Goal: Information Seeking & Learning: Learn about a topic

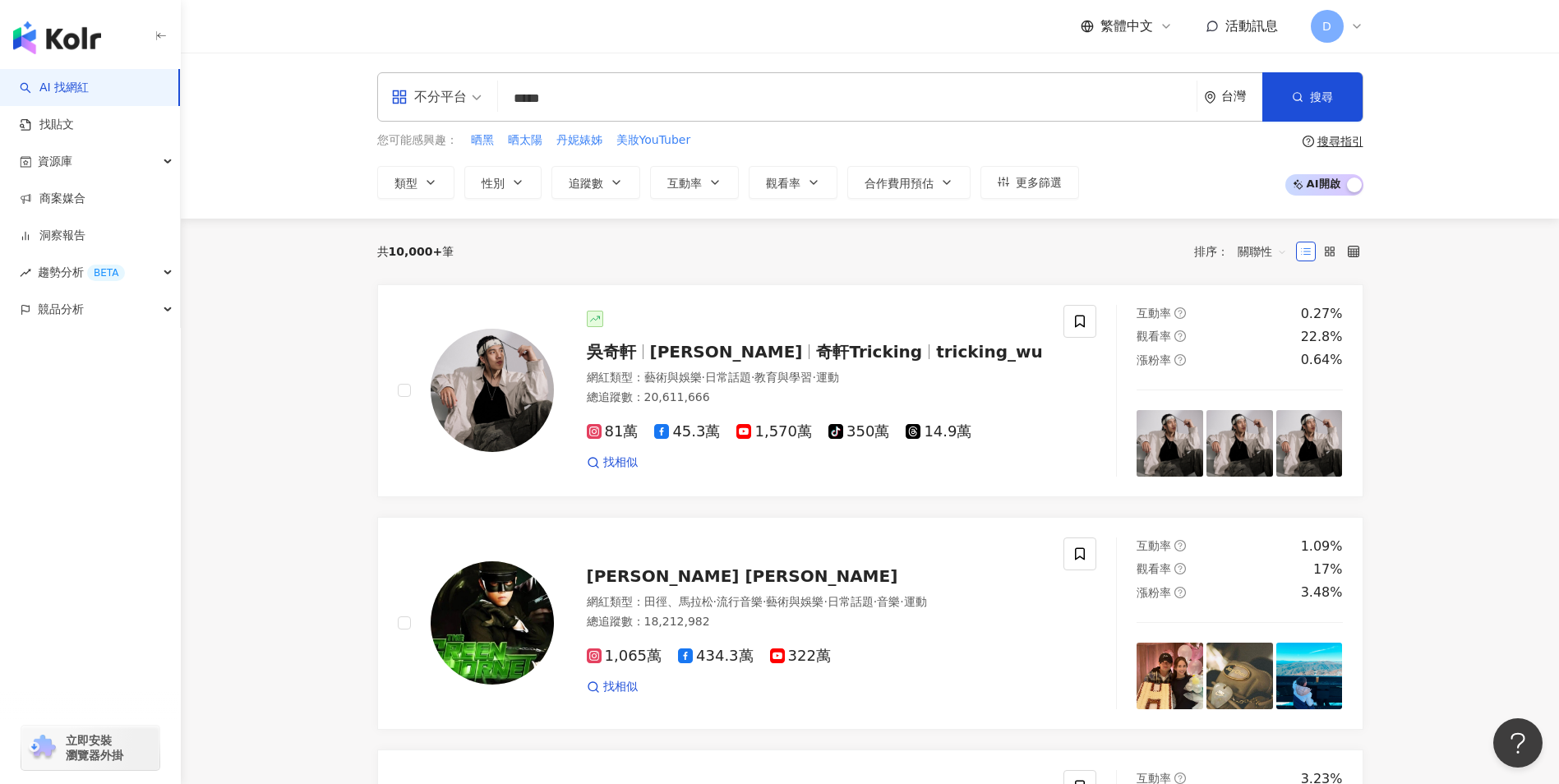
type input "******"
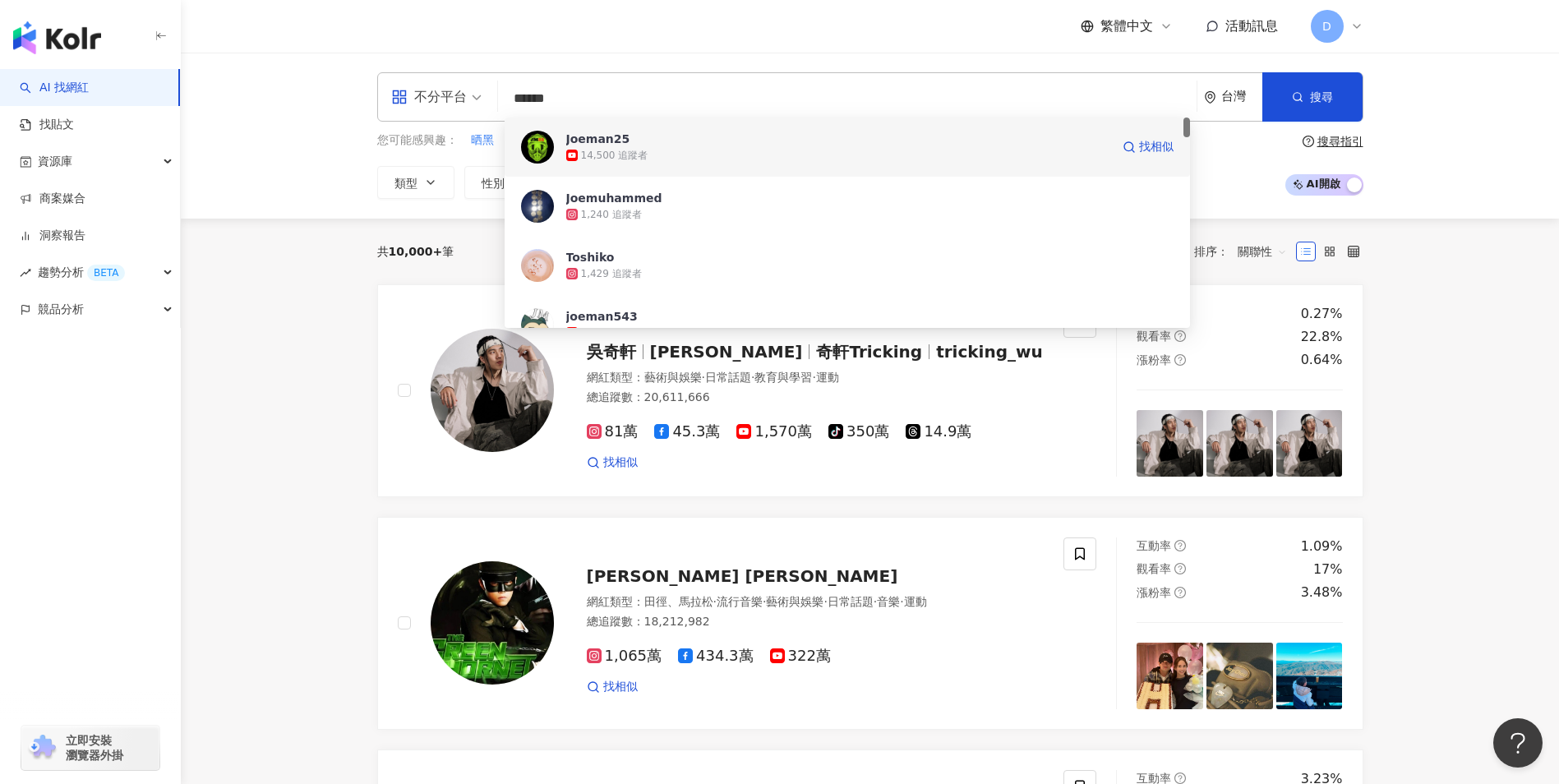
click at [644, 152] on div "14,500 追蹤者" at bounding box center [838, 155] width 544 height 16
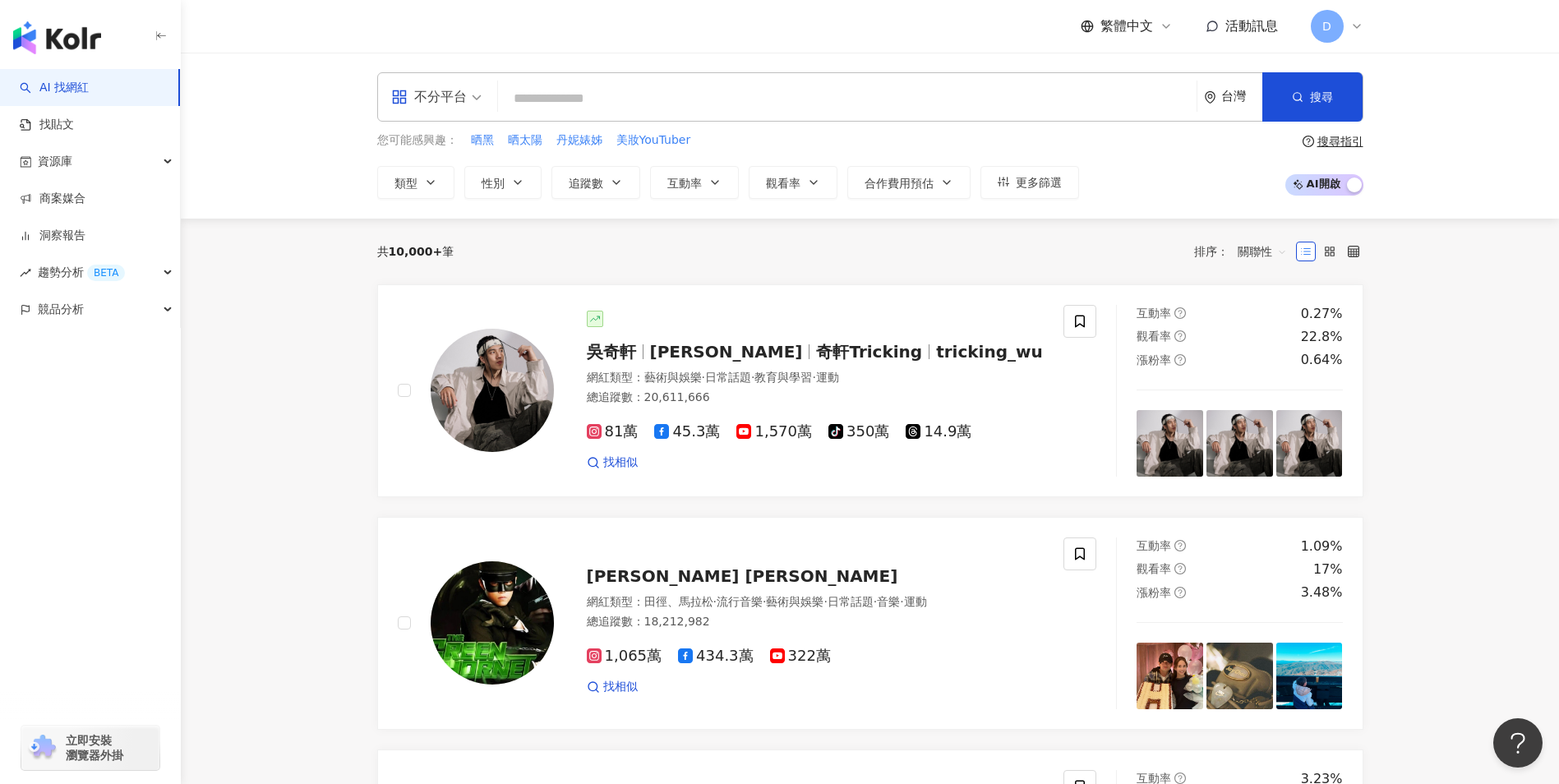
click at [578, 101] on input "search" at bounding box center [847, 98] width 685 height 31
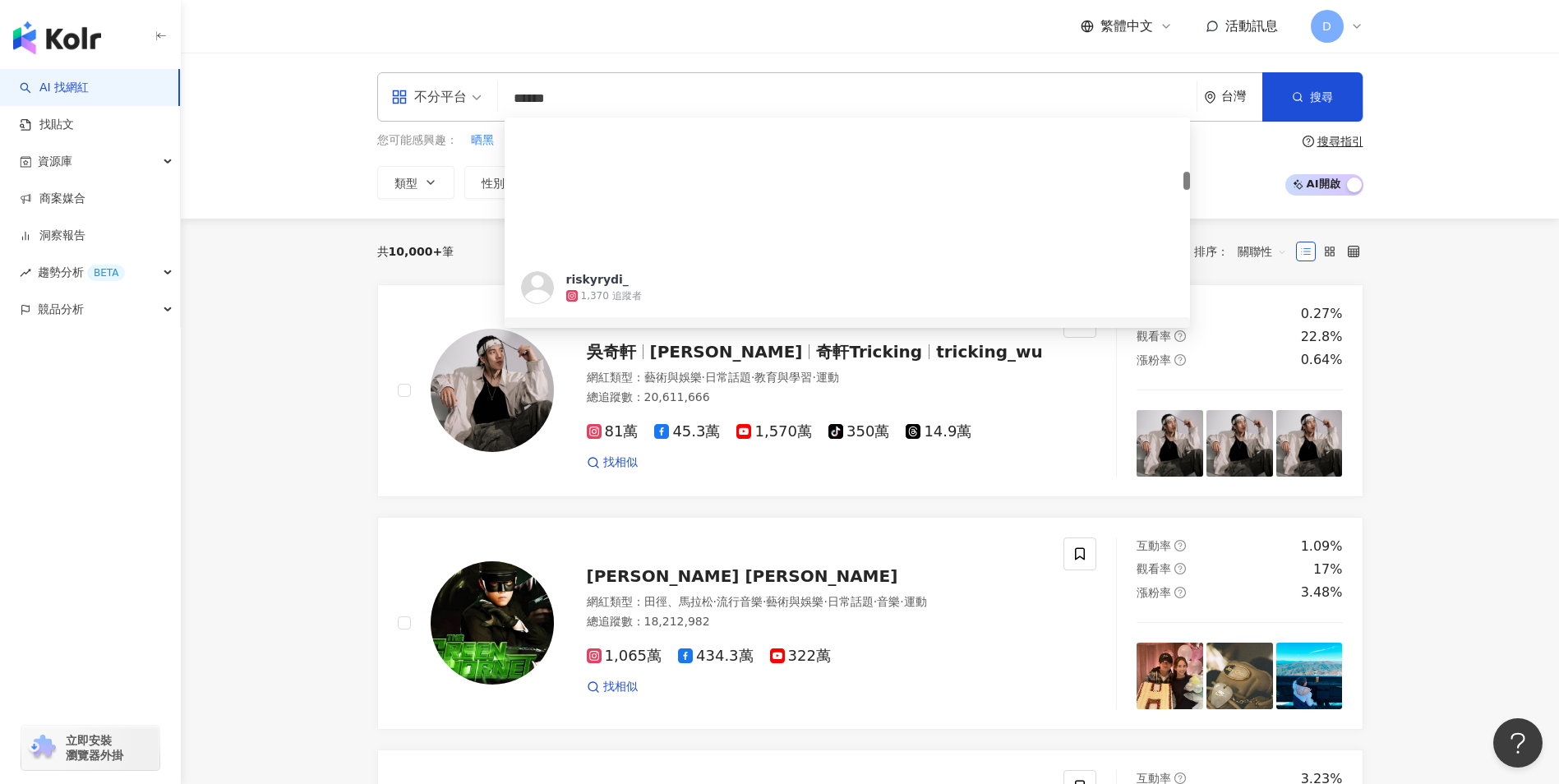
scroll to position [636, 0]
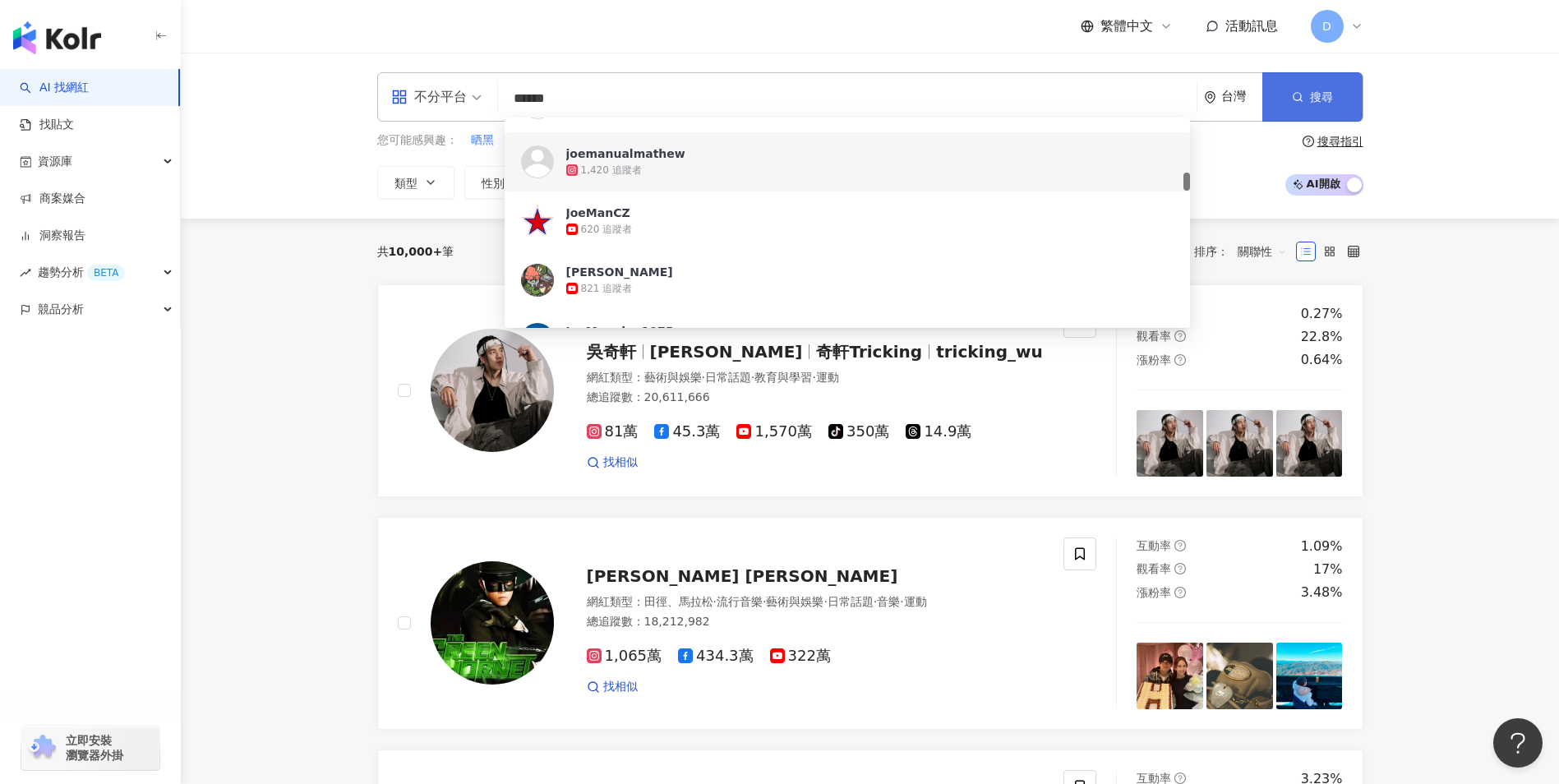
type input "******"
click at [1298, 100] on circle "button" at bounding box center [1297, 97] width 8 height 8
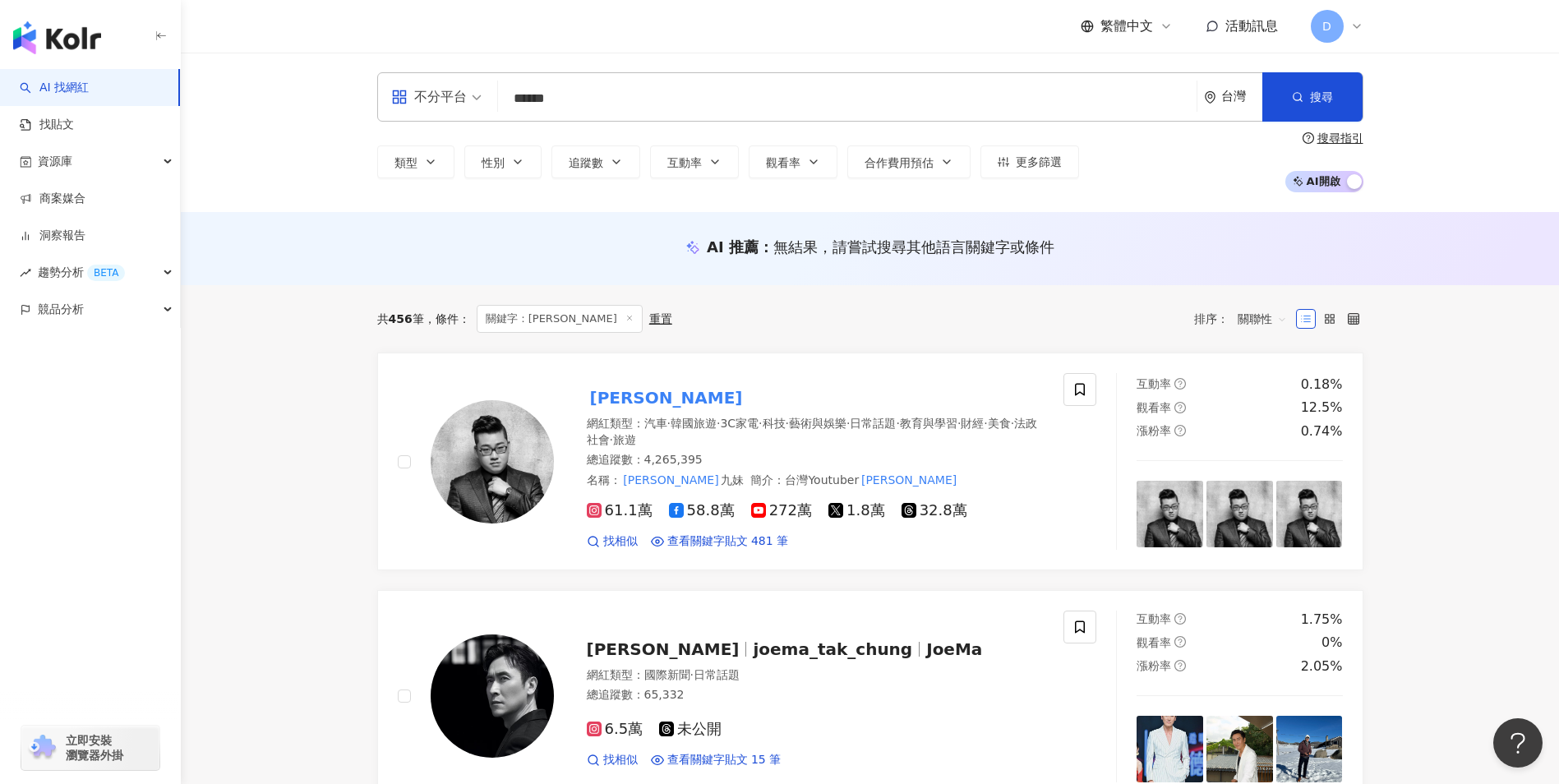
scroll to position [170, 0]
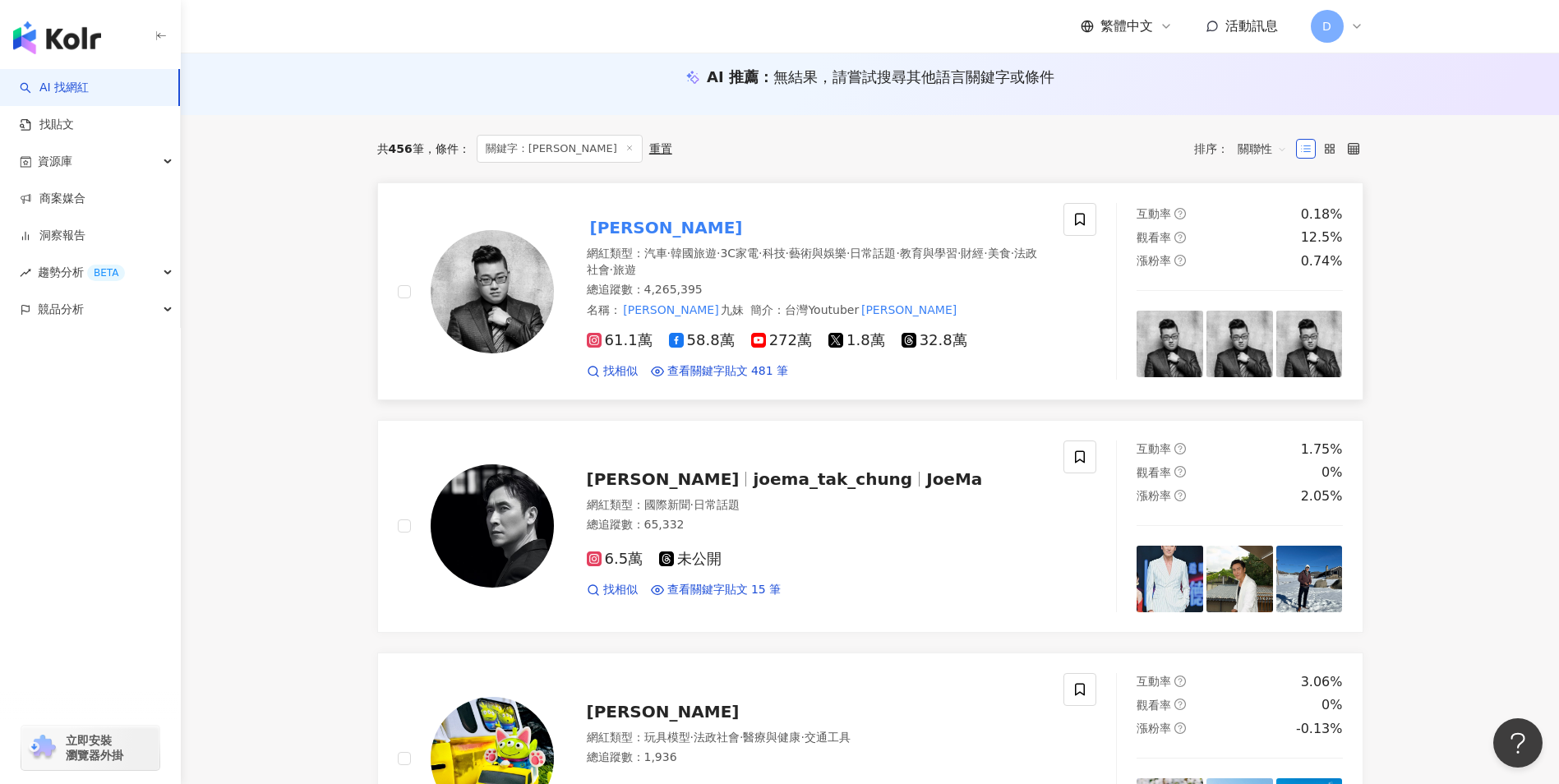
click at [510, 316] on img at bounding box center [492, 291] width 123 height 123
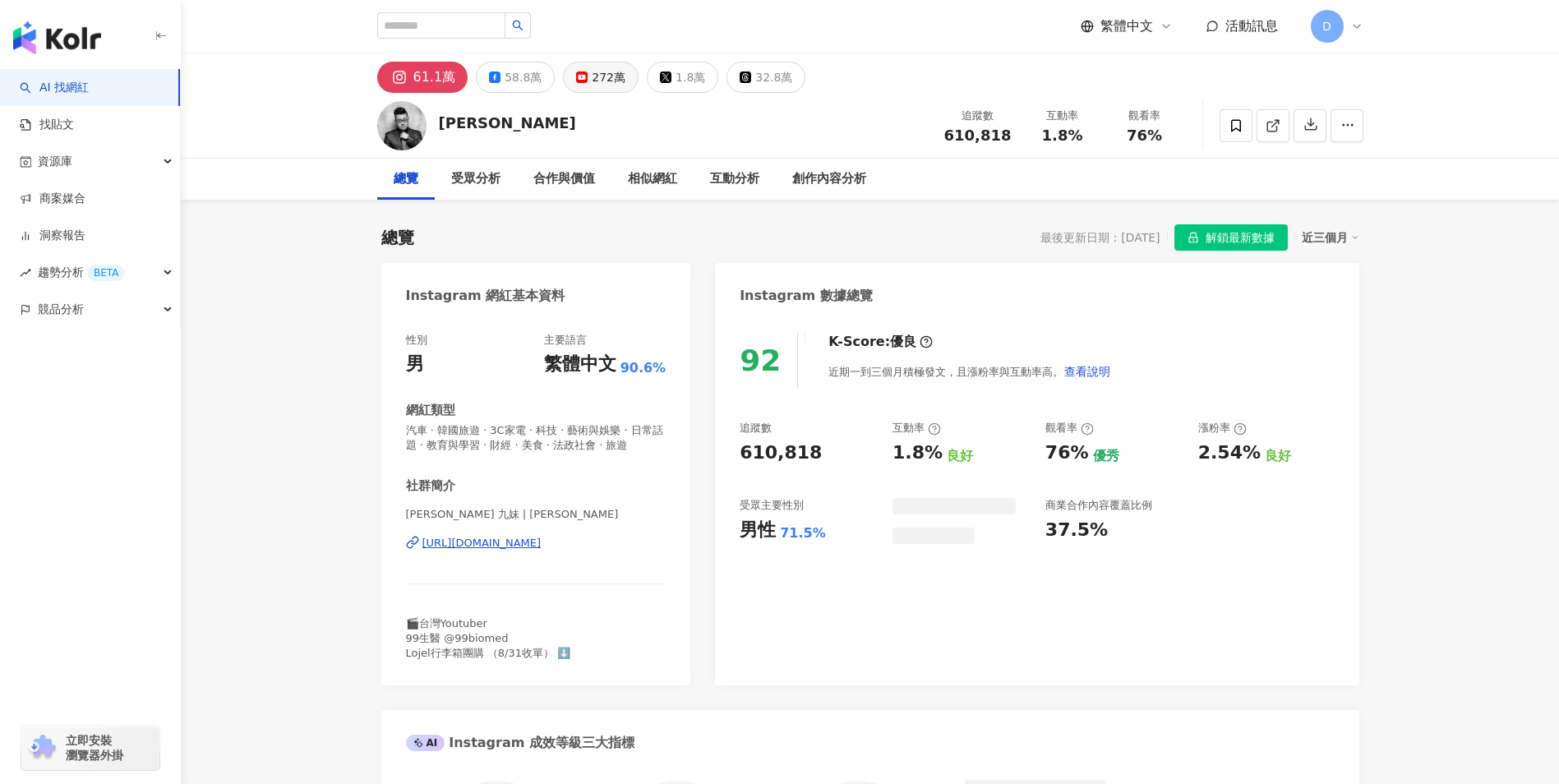
click at [572, 83] on button "272萬" at bounding box center [601, 77] width 76 height 31
click at [582, 80] on icon at bounding box center [582, 77] width 12 height 12
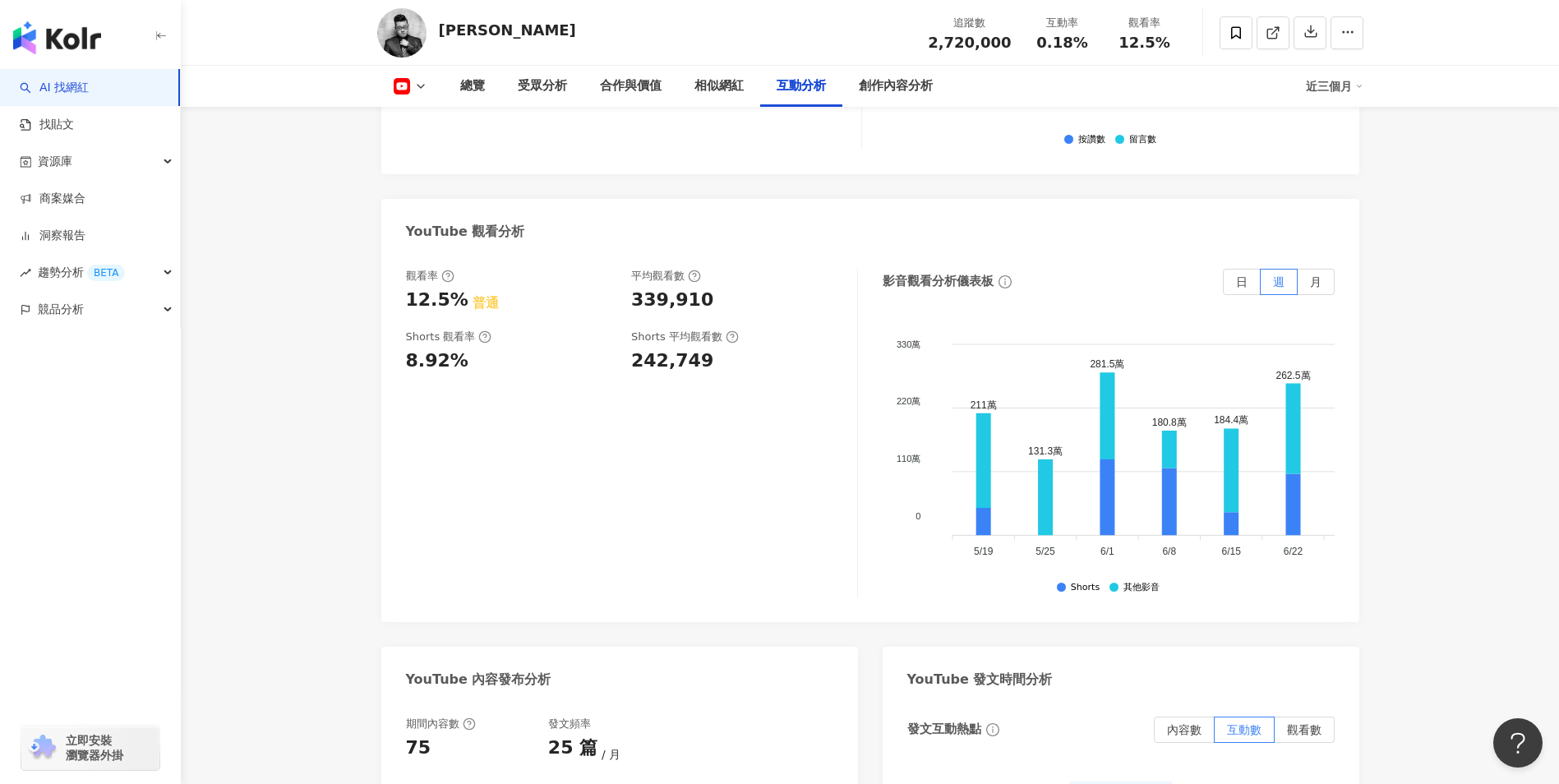
scroll to position [3132, 0]
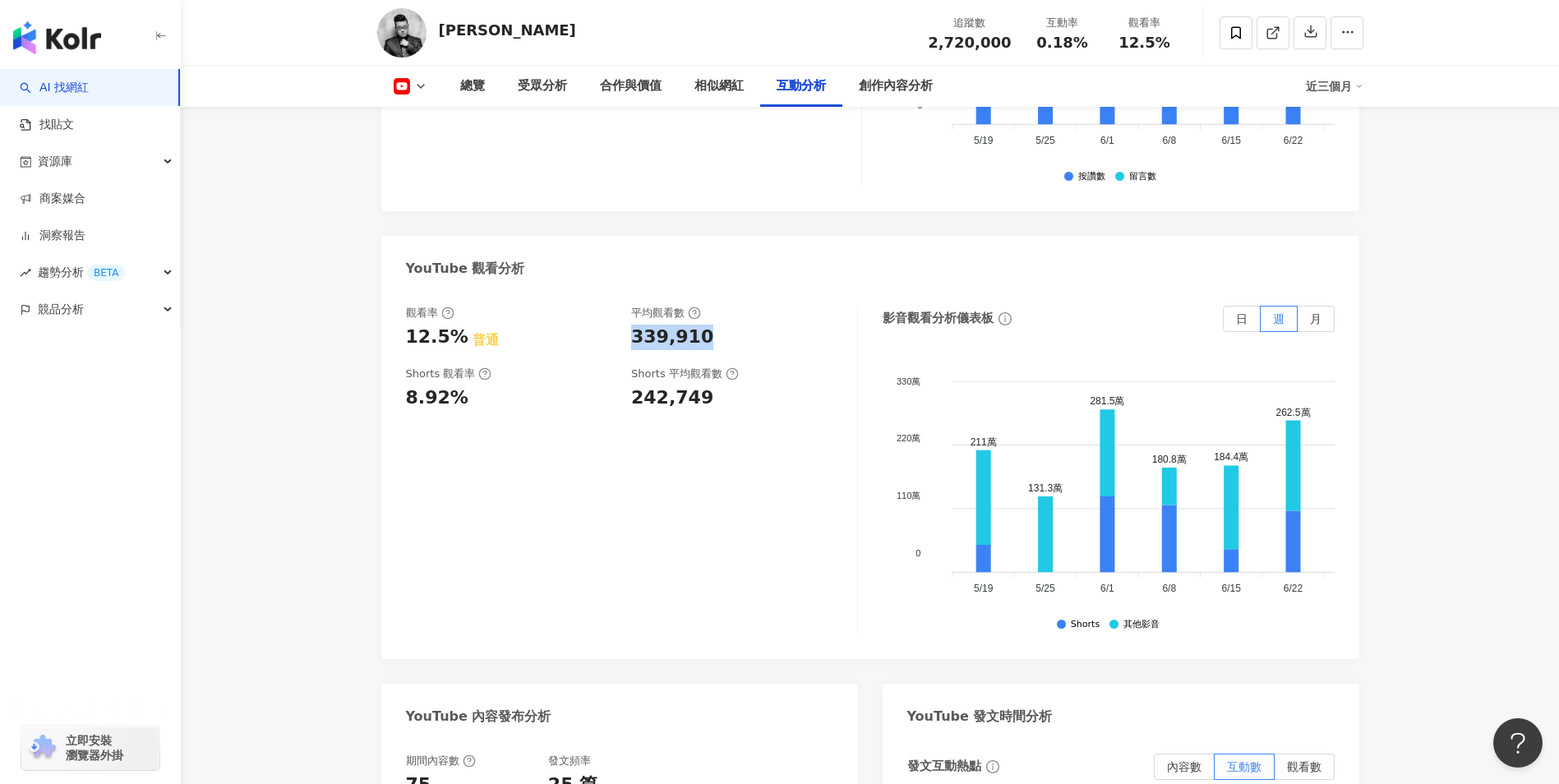
drag, startPoint x: 636, startPoint y: 314, endPoint x: 741, endPoint y: 311, distance: 105.0
click at [741, 325] on div "339,910" at bounding box center [736, 337] width 210 height 26
copy div "339,910"
